Goal: Information Seeking & Learning: Learn about a topic

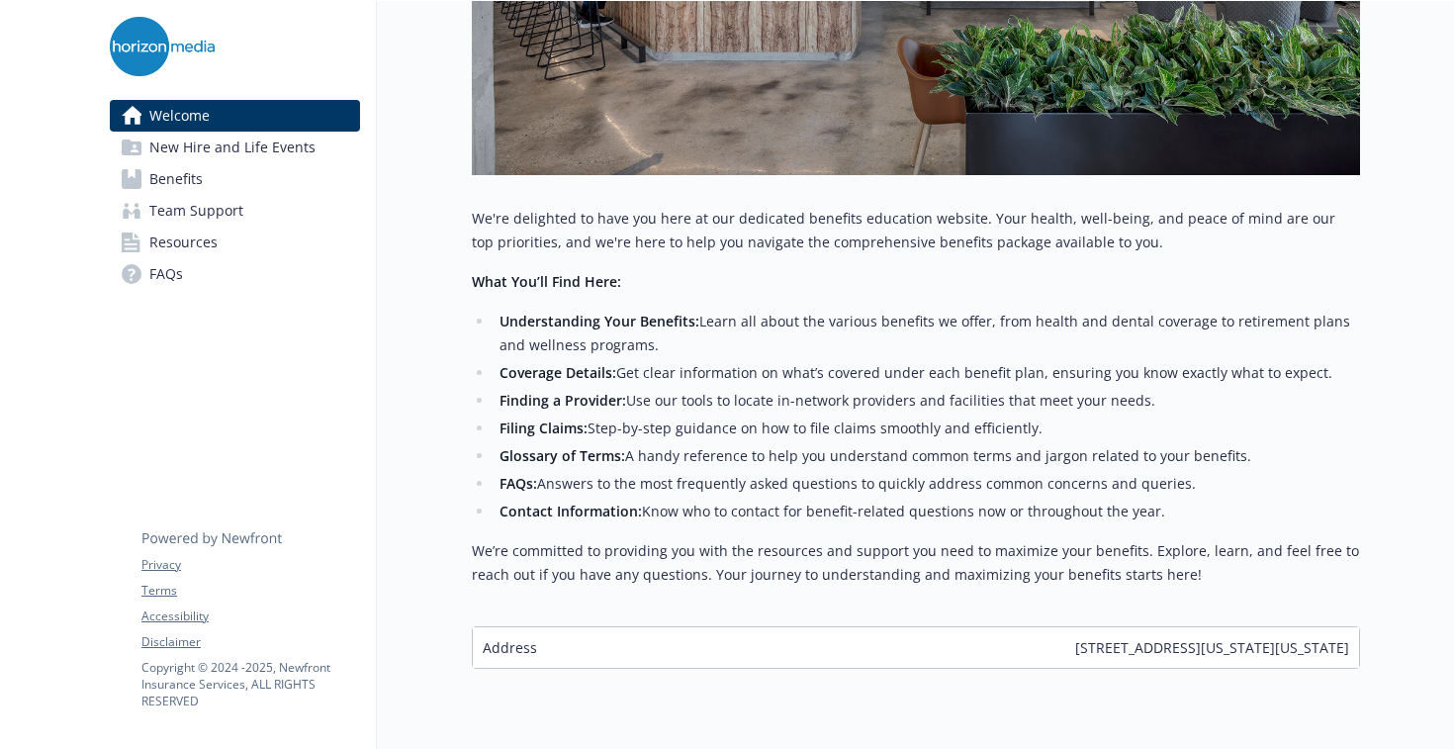
scroll to position [699, 0]
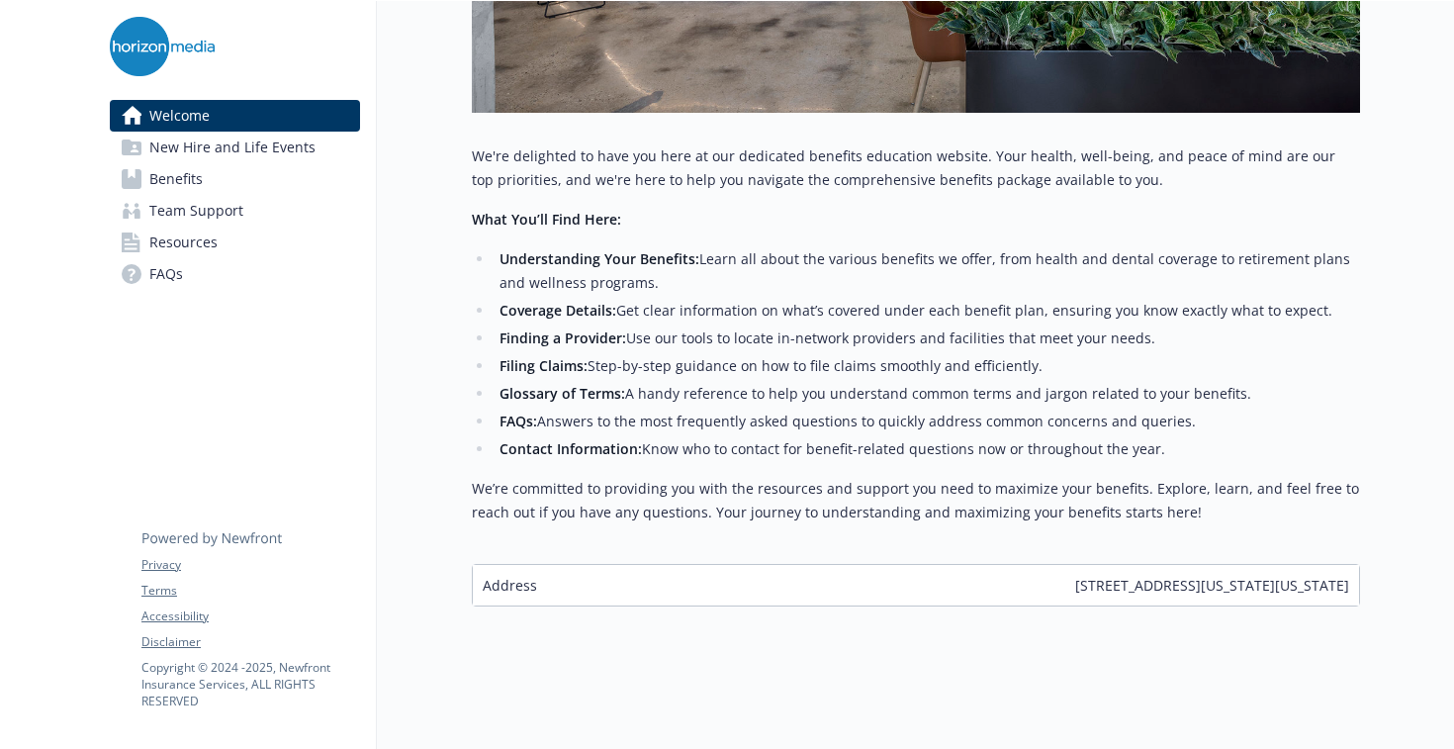
click at [214, 186] on link "Benefits" at bounding box center [235, 179] width 250 height 32
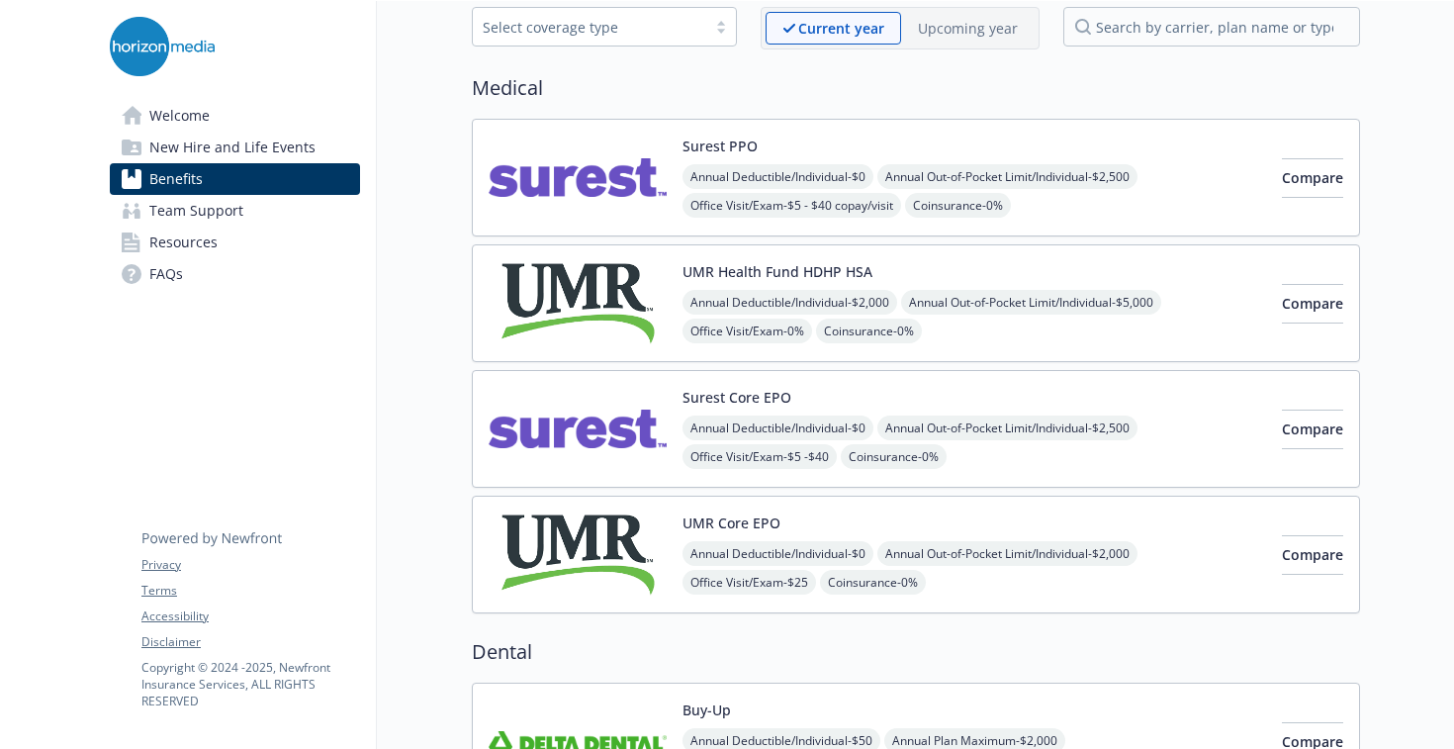
scroll to position [106, 0]
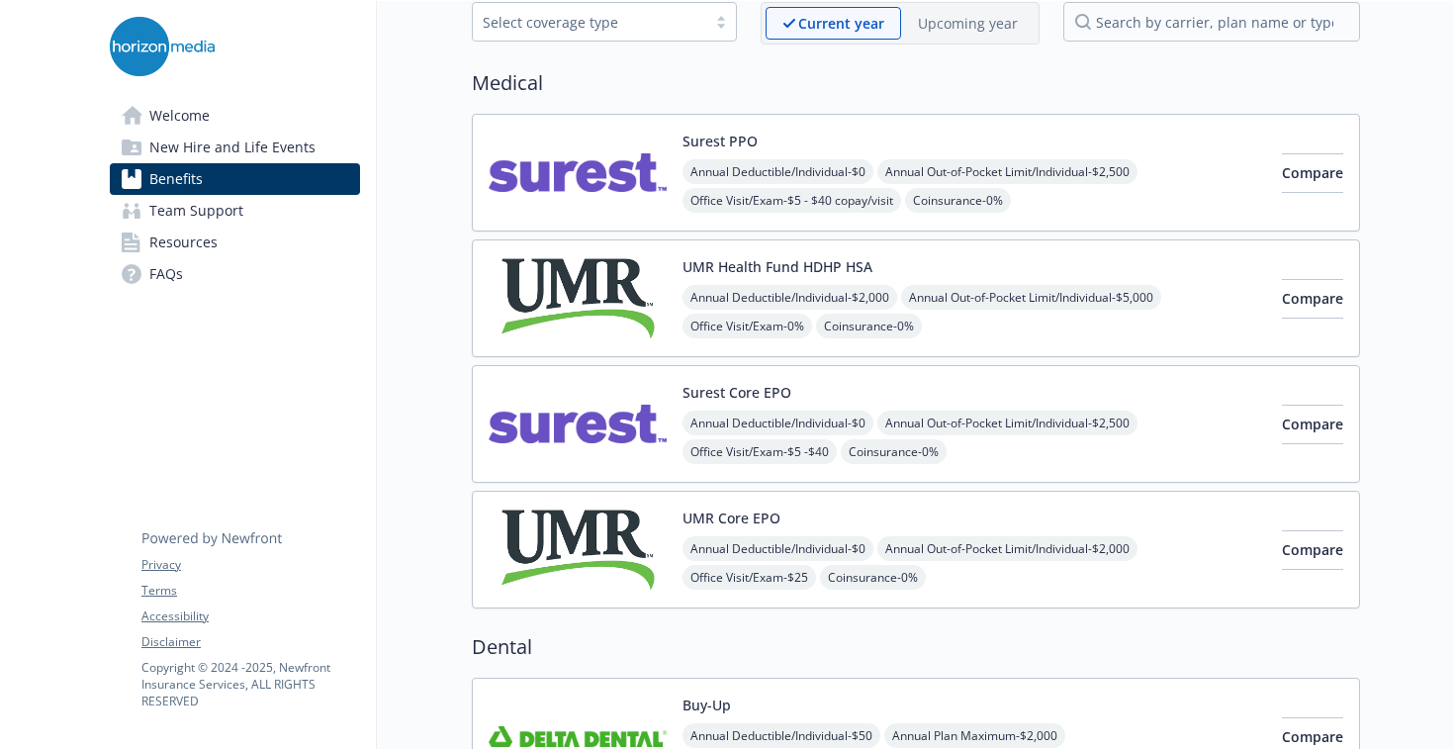
click at [604, 405] on img at bounding box center [578, 424] width 178 height 84
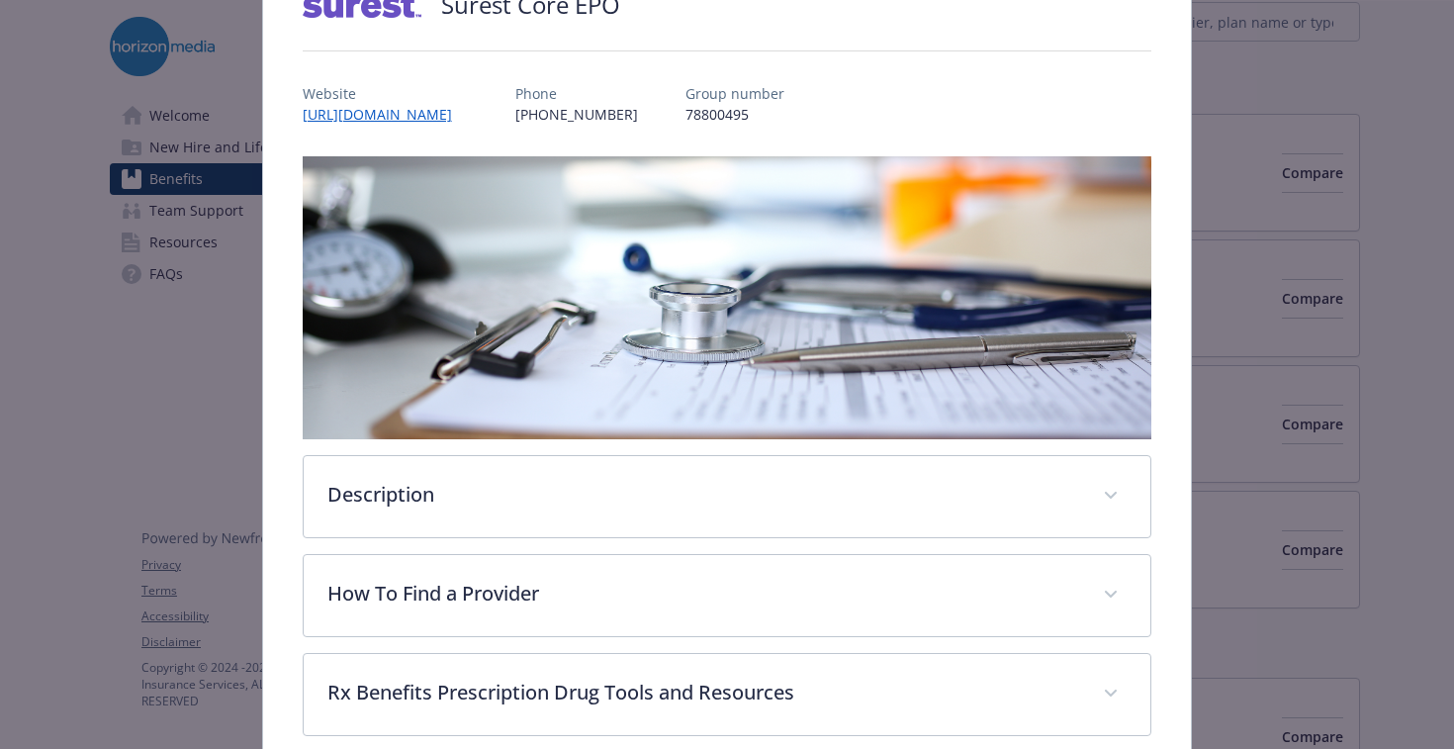
scroll to position [283, 0]
